Goal: Task Accomplishment & Management: Use online tool/utility

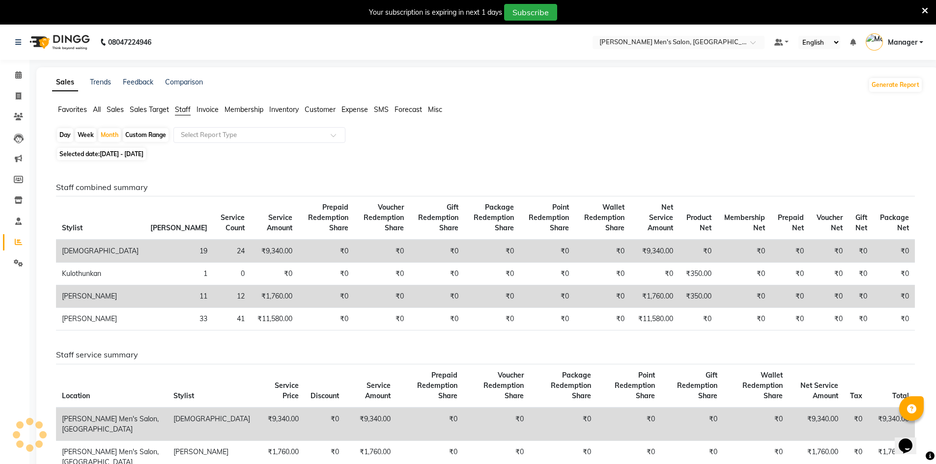
click at [184, 106] on span "Staff" at bounding box center [183, 109] width 16 height 9
click at [31, 132] on main "Sales Trends Feedback Comparison Generate Report Favorites All Sales Sales Targ…" at bounding box center [482, 387] width 907 height 641
click at [61, 135] on div "Day" at bounding box center [65, 135] width 16 height 14
select select "9"
select select "2025"
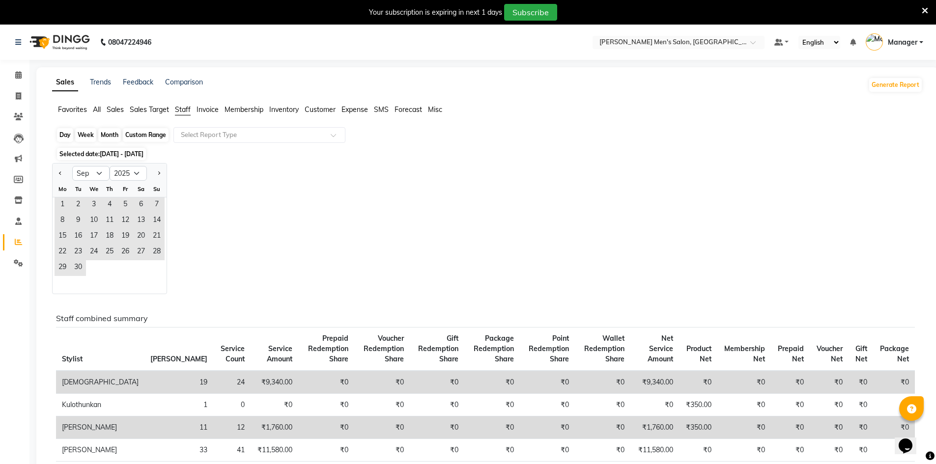
click at [67, 135] on div "Day" at bounding box center [65, 135] width 16 height 14
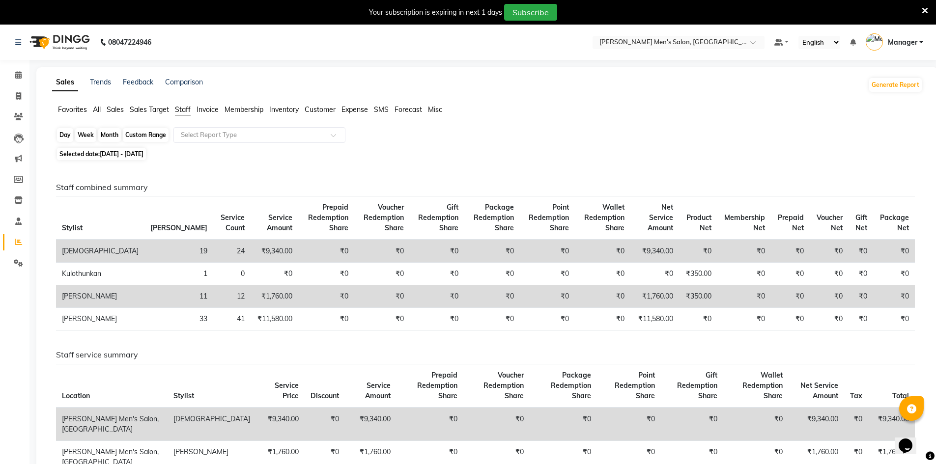
click at [68, 137] on div "Day" at bounding box center [65, 135] width 16 height 14
select select "9"
select select "2025"
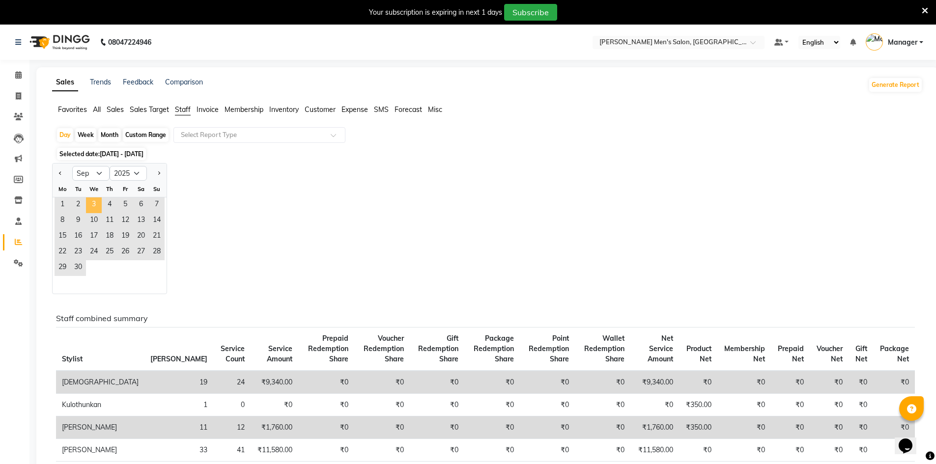
click at [98, 201] on span "3" at bounding box center [94, 206] width 16 height 16
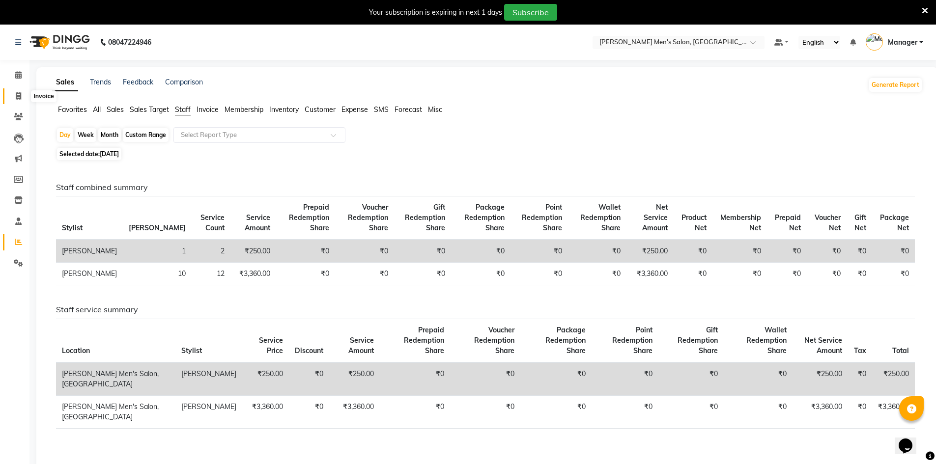
click at [16, 91] on span at bounding box center [18, 96] width 17 height 11
select select "6913"
select select "service"
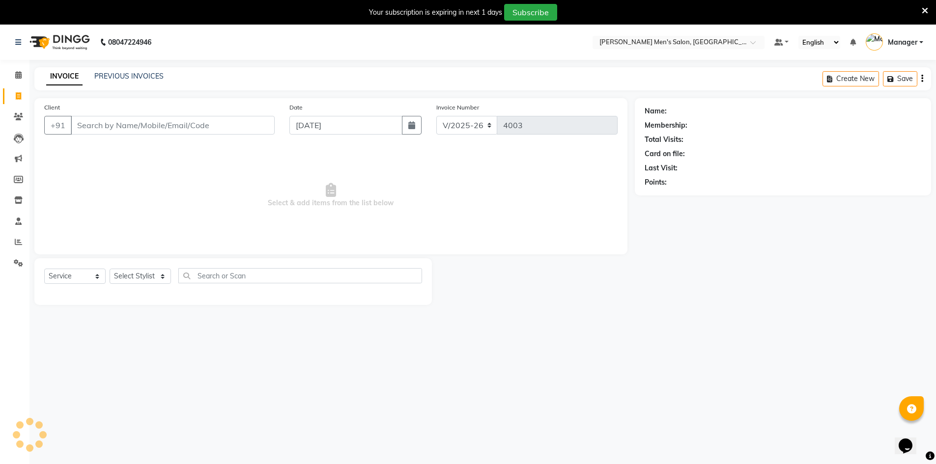
scroll to position [25, 0]
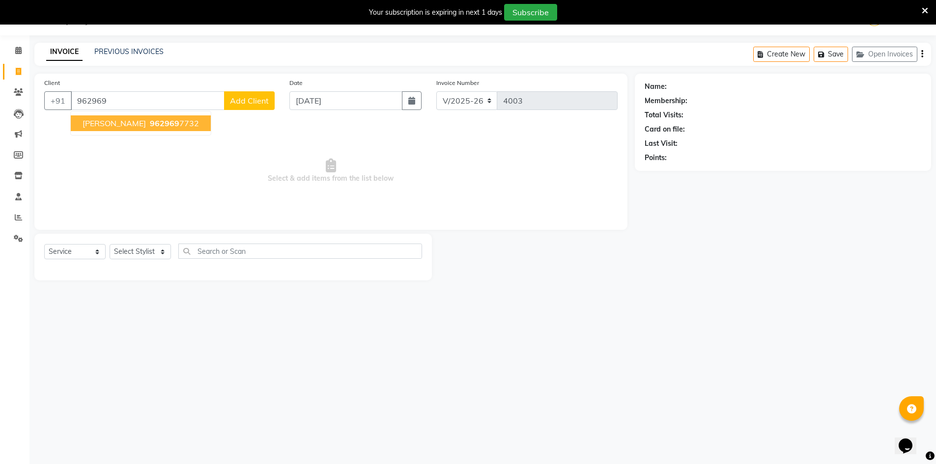
click at [152, 122] on ngb-highlight "962969 7732" at bounding box center [173, 123] width 51 height 10
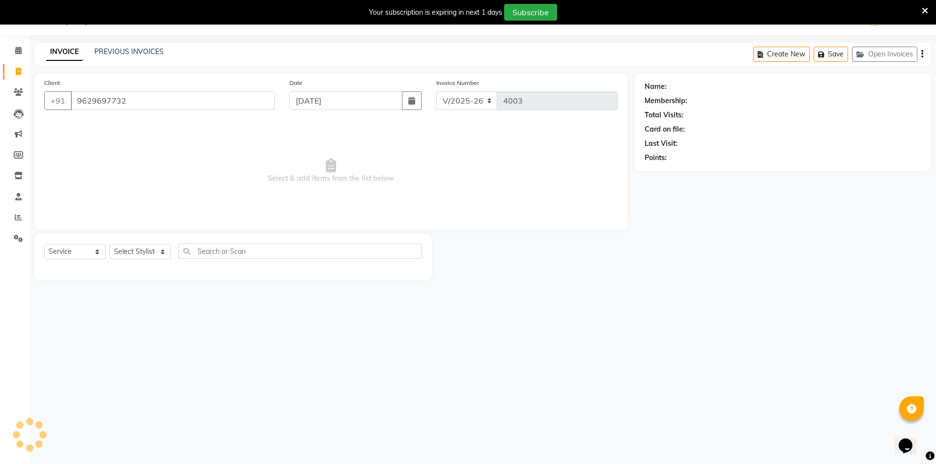
type input "9629697732"
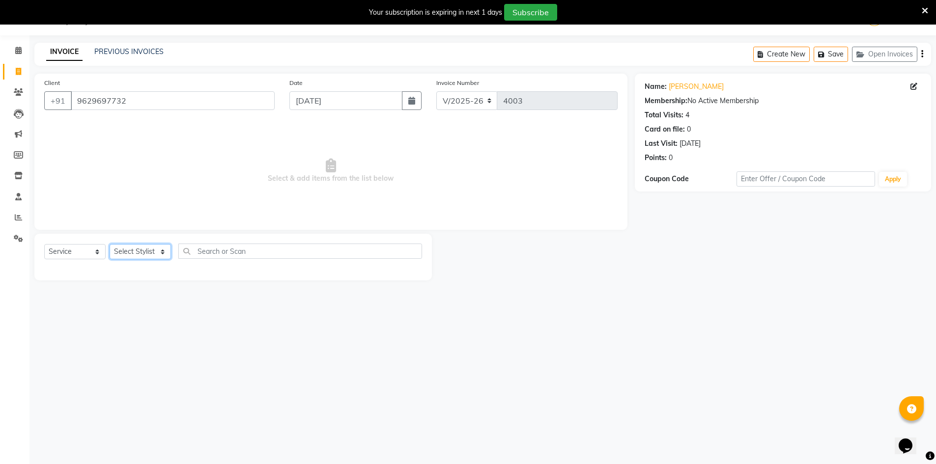
click at [149, 254] on select "Select Stylist [PERSON_NAME] Manager [PERSON_NAME] [PERSON_NAME]" at bounding box center [140, 251] width 61 height 15
select select "70201"
click at [110, 244] on select "Select Stylist [PERSON_NAME] Manager [PERSON_NAME] [PERSON_NAME]" at bounding box center [140, 251] width 61 height 15
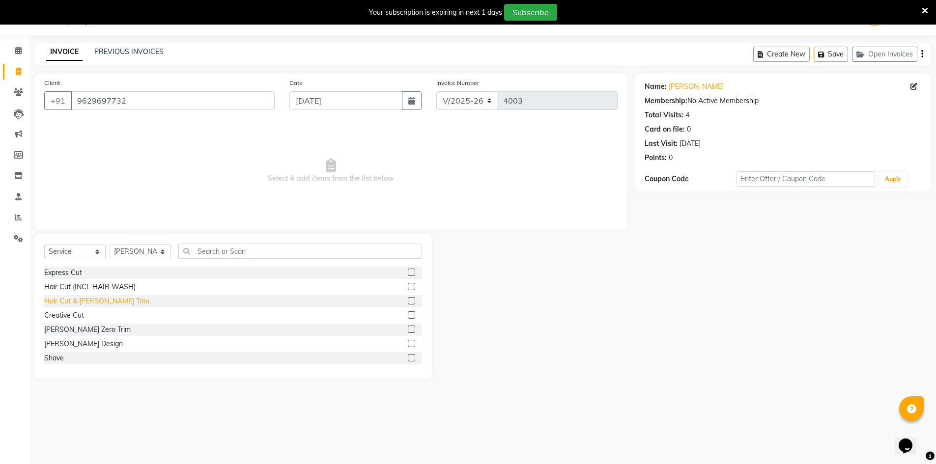
click at [71, 299] on div "Hair Cut & [PERSON_NAME] Trim" at bounding box center [96, 301] width 105 height 10
checkbox input "false"
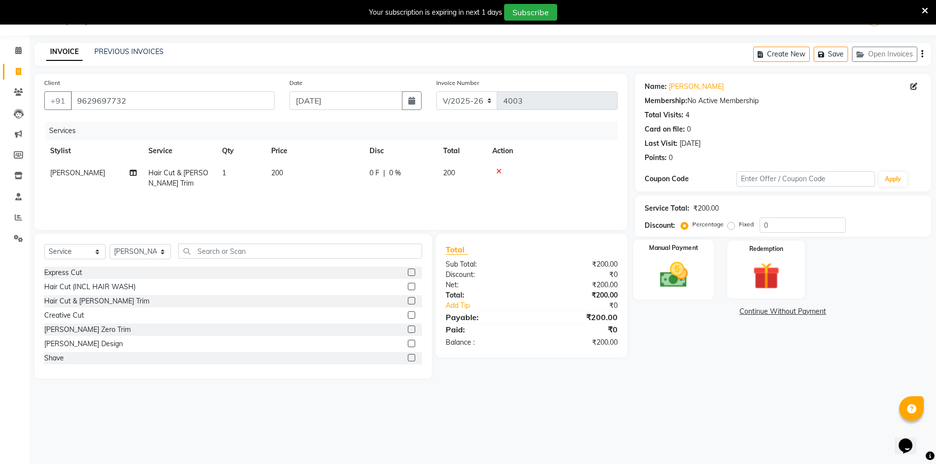
click at [693, 257] on div "Manual Payment" at bounding box center [673, 270] width 81 height 60
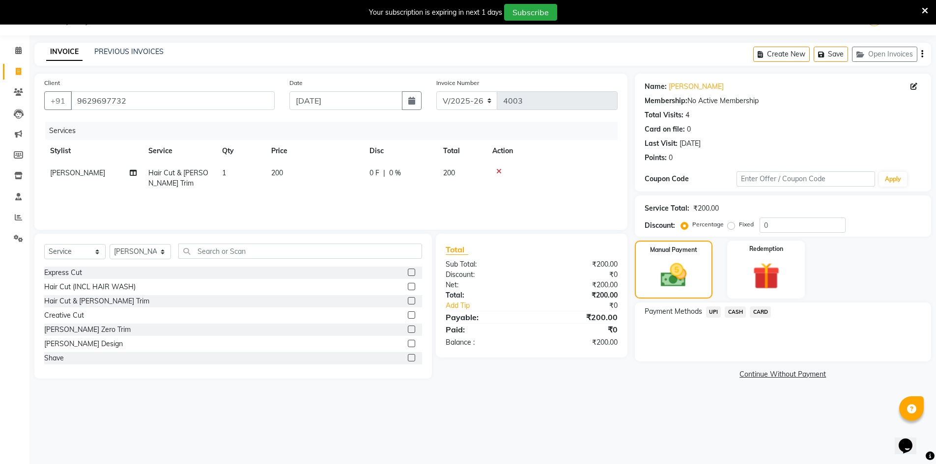
click at [732, 319] on div "CASH" at bounding box center [733, 313] width 25 height 13
click at [733, 310] on span "CASH" at bounding box center [735, 312] width 21 height 11
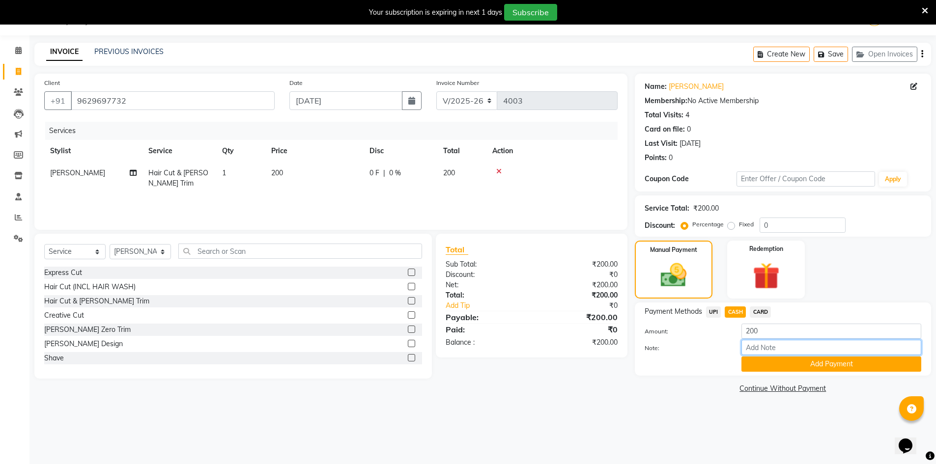
click at [760, 354] on input "Note:" at bounding box center [832, 347] width 180 height 15
click at [760, 360] on button "Add Payment" at bounding box center [832, 364] width 180 height 15
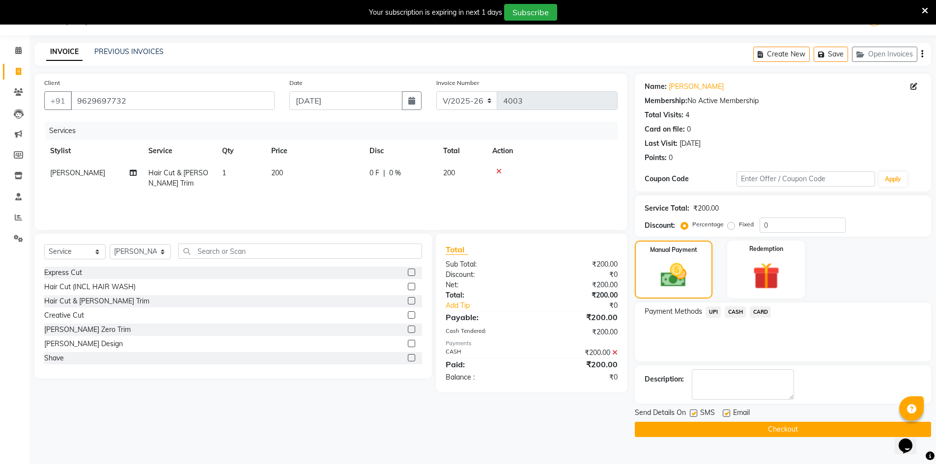
click at [771, 427] on button "Checkout" at bounding box center [783, 429] width 296 height 15
